Goal: Task Accomplishment & Management: Use online tool/utility

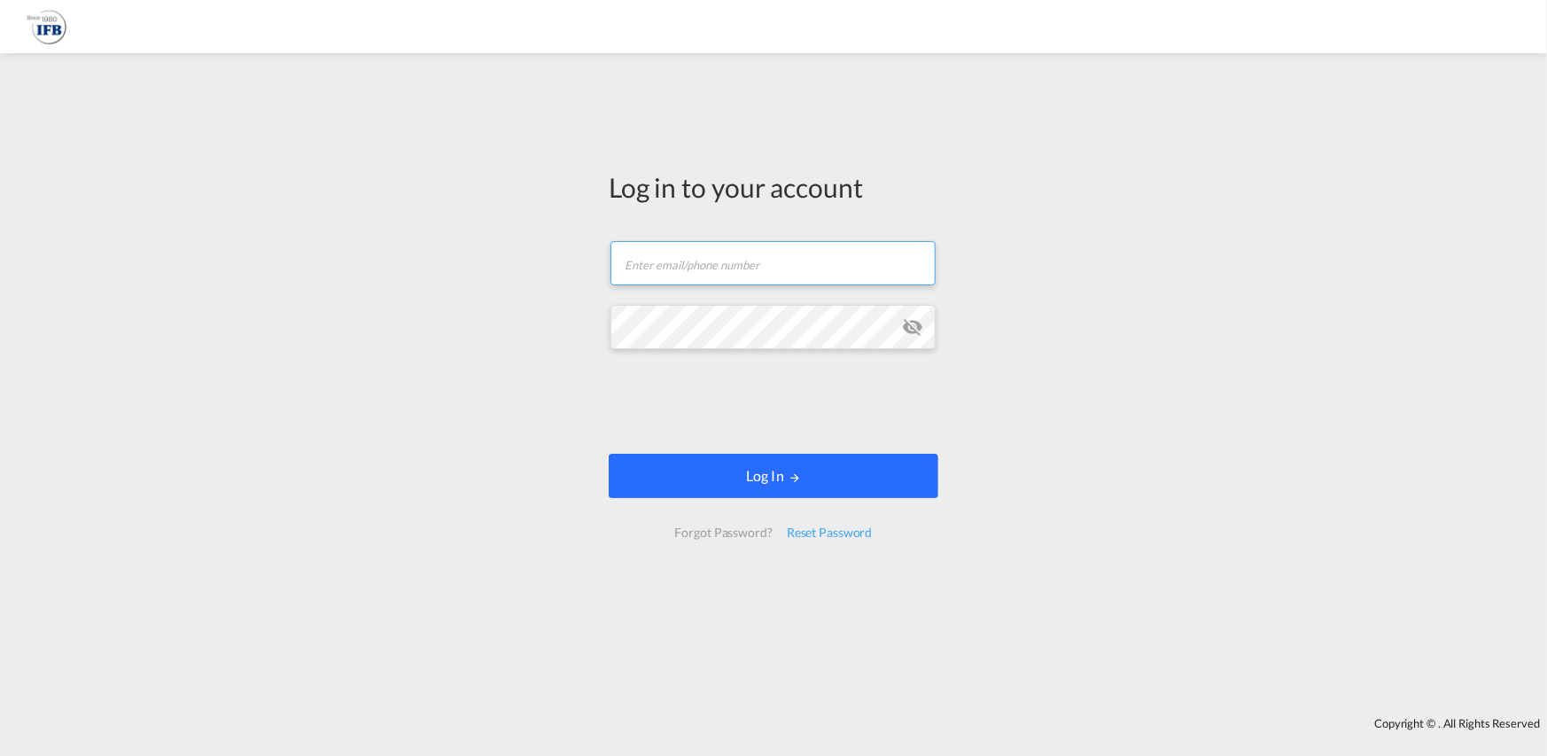
type input "[PERSON_NAME][EMAIL_ADDRESS][PERSON_NAME][DOMAIN_NAME]"
click at [907, 478] on button "Log In" at bounding box center [774, 476] width 330 height 44
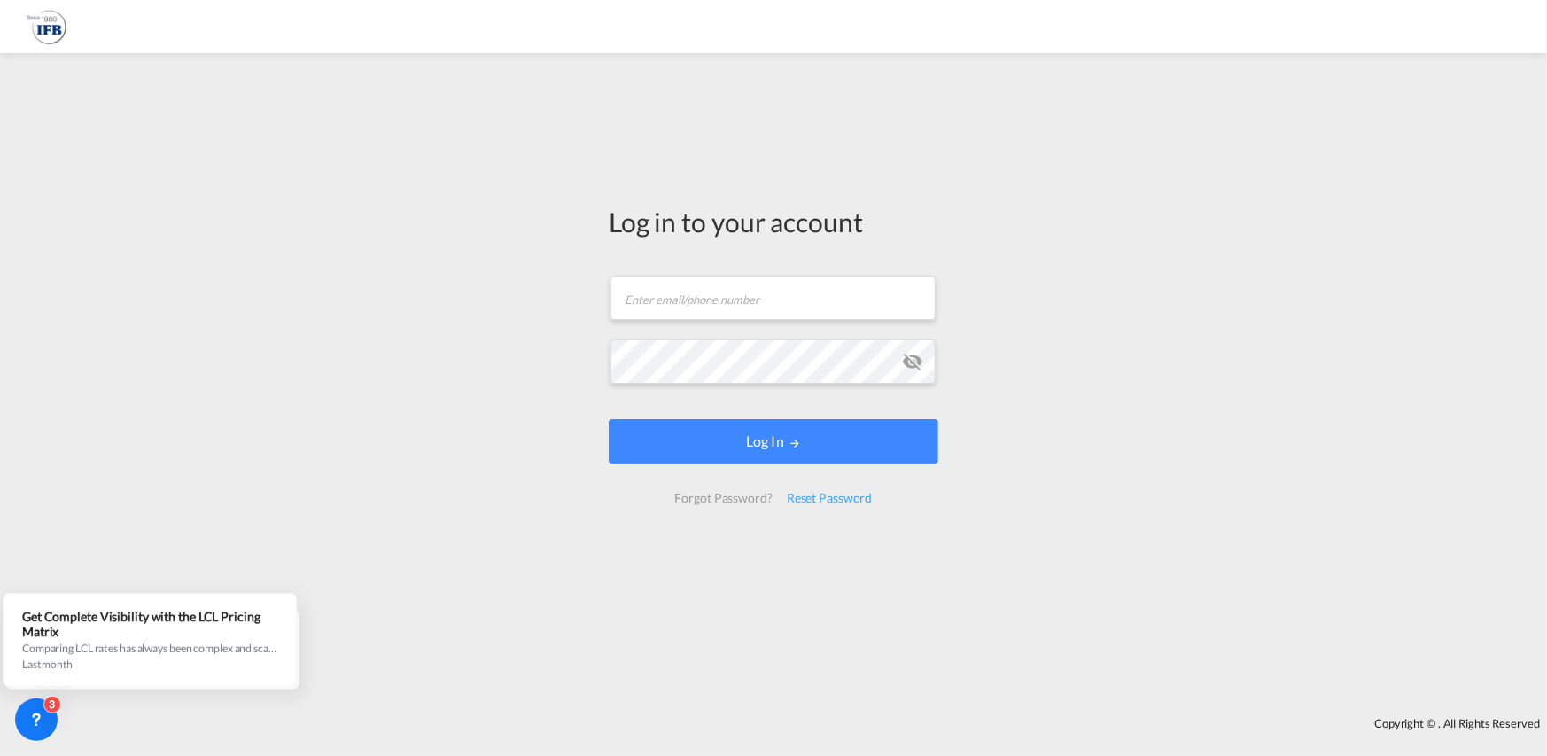
type input "[PERSON_NAME][EMAIL_ADDRESS][PERSON_NAME][DOMAIN_NAME]"
